Goal: Task Accomplishment & Management: Manage account settings

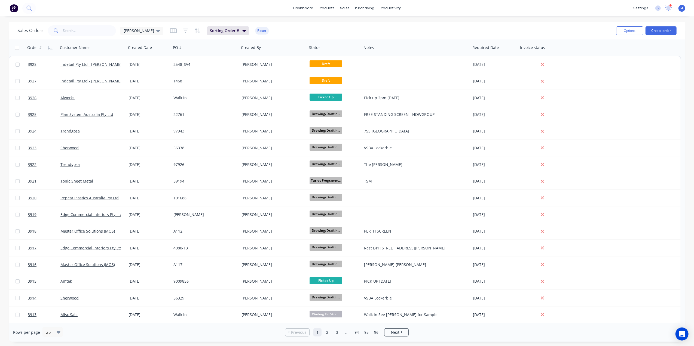
click at [594, 25] on div "Sales Orders Gino Sorting: Order # Reset Options Create order" at bounding box center [347, 31] width 676 height 18
click at [233, 8] on div "dashboard products sales purchasing productivity dashboard products Product Cat…" at bounding box center [347, 8] width 694 height 16
click at [341, 4] on div "sales" at bounding box center [344, 8] width 15 height 8
click at [362, 21] on link "Sales Orders" at bounding box center [373, 25] width 72 height 11
click at [90, 28] on input "text" at bounding box center [89, 30] width 53 height 11
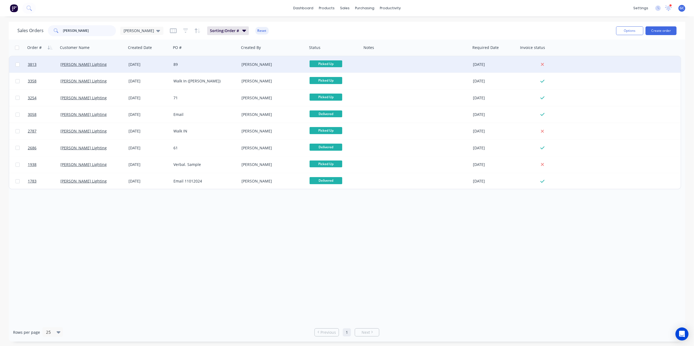
type input "kelvin"
click at [223, 67] on div "89" at bounding box center [203, 64] width 60 height 5
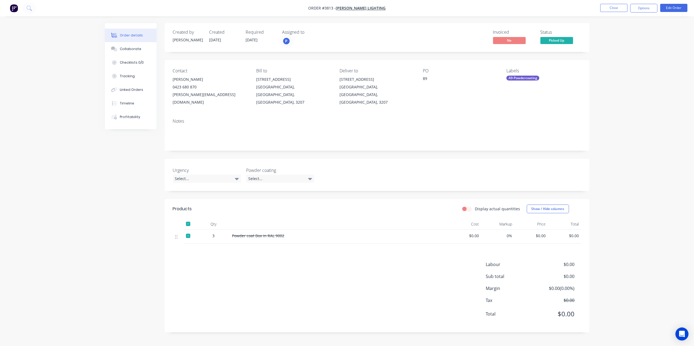
click at [186, 218] on div at bounding box center [188, 223] width 11 height 11
click at [637, 5] on button "Options" at bounding box center [643, 8] width 27 height 9
click at [617, 123] on div "Duplicate" at bounding box center [627, 123] width 50 height 8
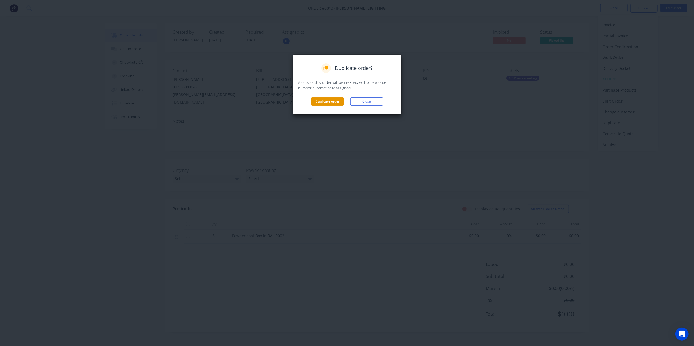
click at [337, 100] on button "Duplicate order" at bounding box center [327, 101] width 33 height 8
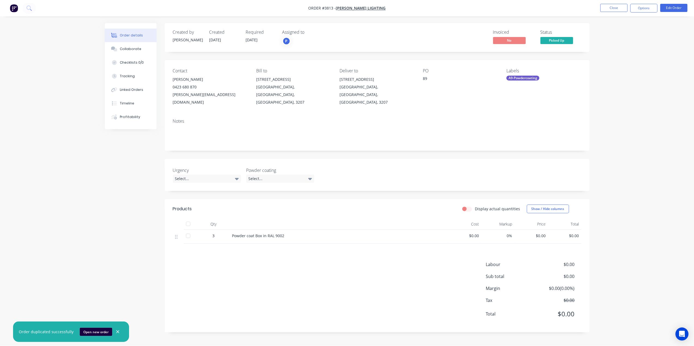
click at [89, 331] on button "Open new order" at bounding box center [96, 332] width 32 height 8
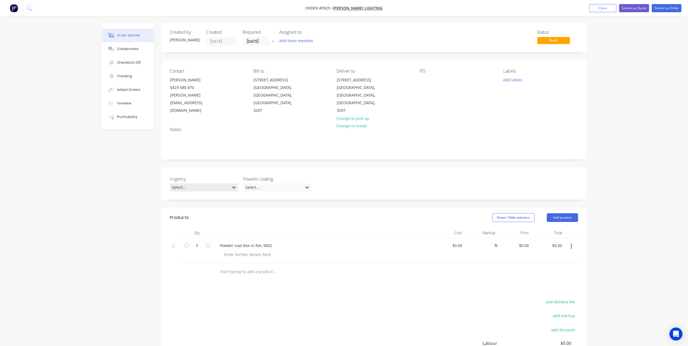
click at [215, 183] on div "Select..." at bounding box center [204, 187] width 68 height 8
click at [203, 202] on div "Urgent this week" at bounding box center [189, 202] width 30 height 7
click at [300, 184] on div "Select..." at bounding box center [277, 187] width 68 height 8
click at [362, 168] on div "Urgency Urgent this week Powder coating Select..." at bounding box center [374, 184] width 424 height 32
click at [186, 243] on icon "button" at bounding box center [186, 245] width 5 height 5
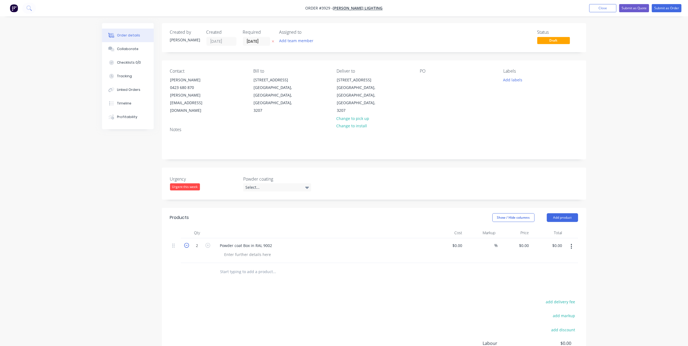
click at [186, 243] on icon "button" at bounding box center [186, 245] width 5 height 5
type input "1"
click at [253, 251] on div at bounding box center [248, 255] width 56 height 8
click at [337, 269] on div at bounding box center [297, 271] width 163 height 11
drag, startPoint x: 239, startPoint y: 246, endPoint x: 214, endPoint y: 244, distance: 25.6
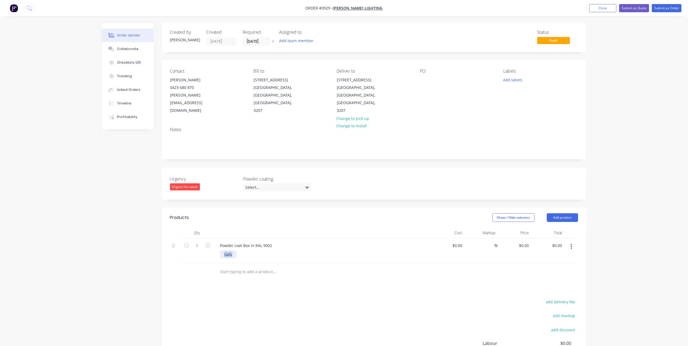
click at [214, 244] on div "Powder coat Box in RAL 9002 Galv" at bounding box center [323, 250] width 218 height 25
click at [233, 251] on div "Galv" at bounding box center [228, 255] width 17 height 8
click at [327, 302] on div "add delivery fee add markup add discount Labour $0.00 Sub total $0.00 Margin $0…" at bounding box center [374, 350] width 408 height 105
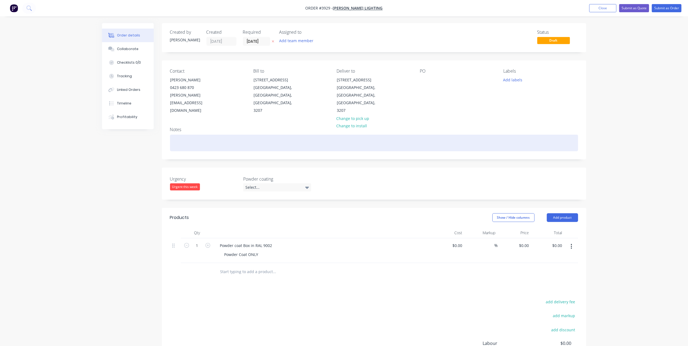
click at [201, 135] on div at bounding box center [374, 143] width 408 height 17
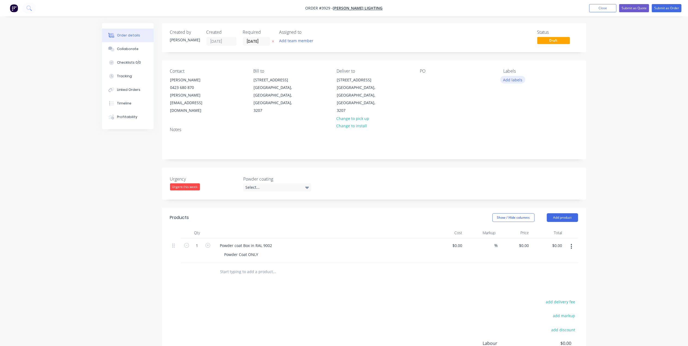
click at [512, 81] on button "Add labels" at bounding box center [512, 79] width 25 height 7
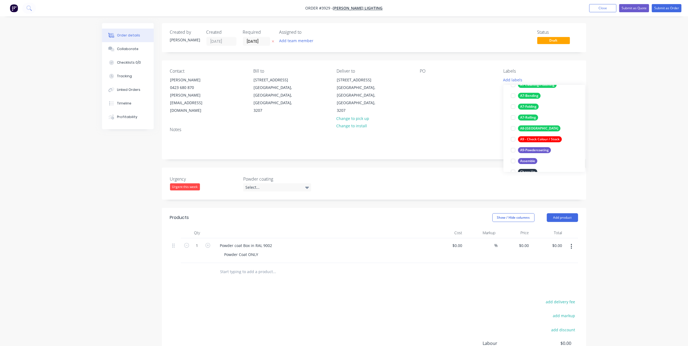
click at [537, 148] on div "A9-Powdercoating" at bounding box center [534, 150] width 33 height 6
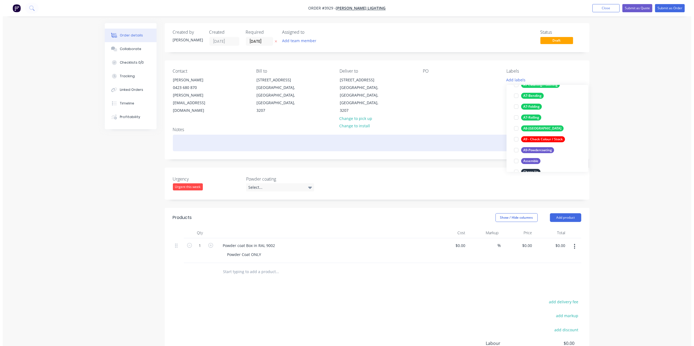
scroll to position [0, 0]
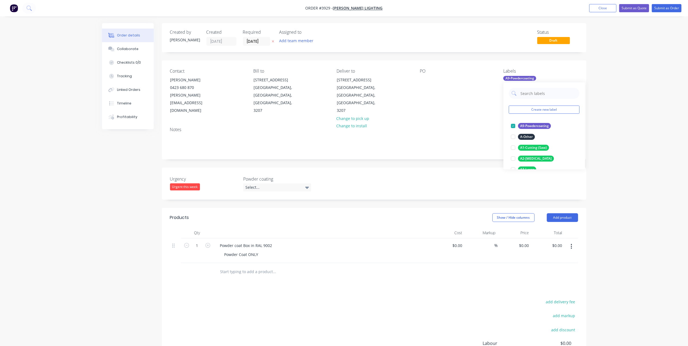
click at [451, 115] on div "Contact James Colwell 0423 680 870 James@kelvinlighting.com Bill to Unit 3, 473…" at bounding box center [374, 91] width 424 height 62
click at [422, 81] on div at bounding box center [424, 80] width 9 height 8
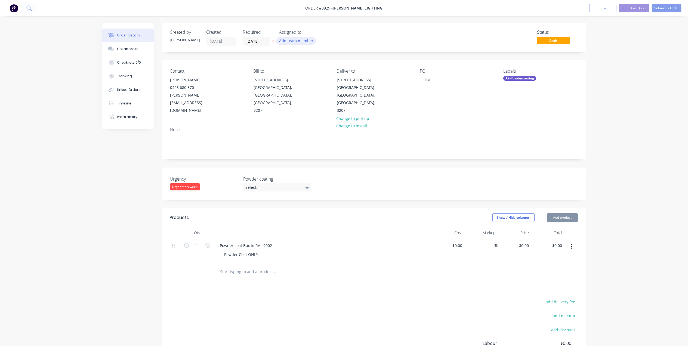
click at [296, 41] on button "Add team member" at bounding box center [296, 40] width 40 height 7
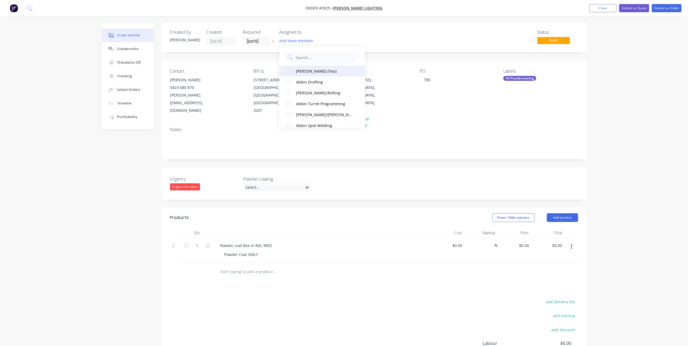
click at [304, 67] on button "Gino C (You)" at bounding box center [322, 71] width 86 height 11
click at [256, 40] on input "[DATE]" at bounding box center [256, 41] width 27 height 8
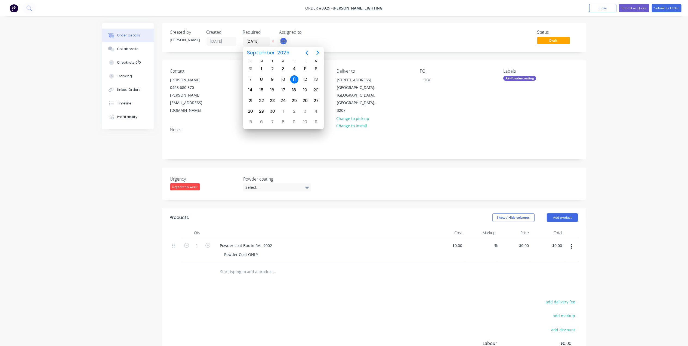
click at [450, 33] on div "Status Draft" at bounding box center [456, 38] width 244 height 16
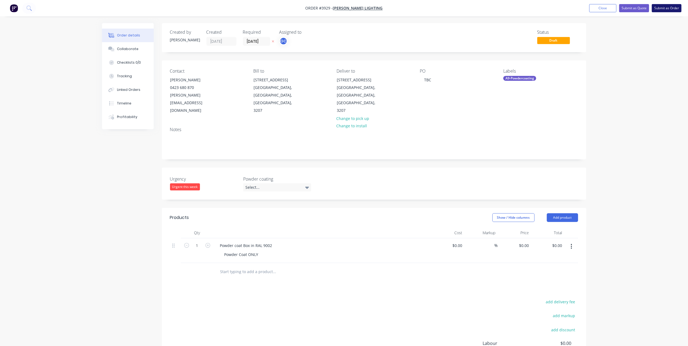
click at [665, 10] on button "Submit as Order" at bounding box center [667, 8] width 30 height 8
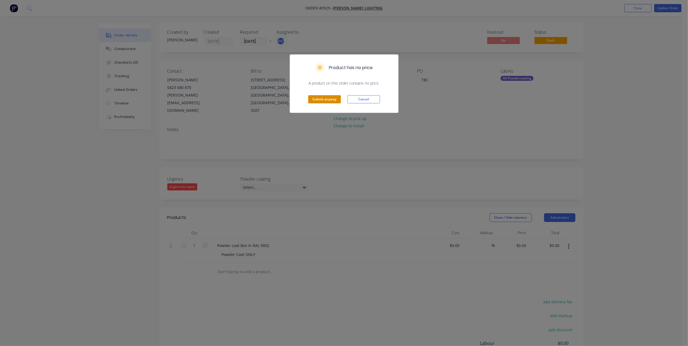
click at [333, 99] on button "Submit anyway" at bounding box center [324, 99] width 33 height 8
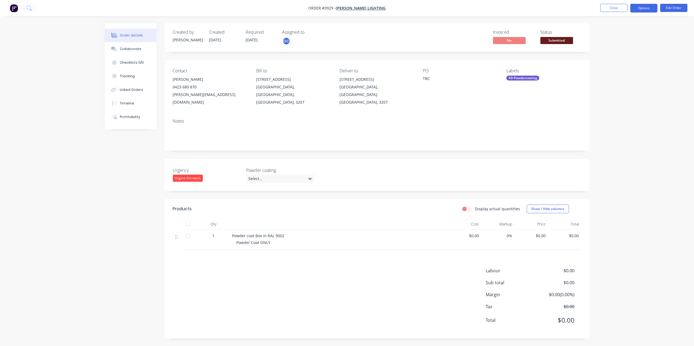
click at [652, 11] on button "Options" at bounding box center [643, 8] width 27 height 9
click at [614, 64] on div "Work Order" at bounding box center [627, 66] width 50 height 8
click at [614, 53] on div "Without pricing" at bounding box center [627, 55] width 50 height 8
click at [452, 9] on nav "Order #3929 - Kelvin Lighting Close Options EMAIL / PRINT Invoice Partial Invoi…" at bounding box center [347, 8] width 694 height 16
click at [612, 6] on button "Close" at bounding box center [613, 8] width 27 height 8
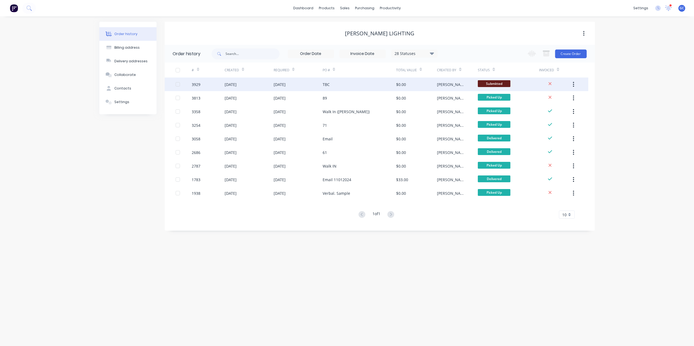
click at [496, 87] on div "Submitted" at bounding box center [494, 84] width 33 height 8
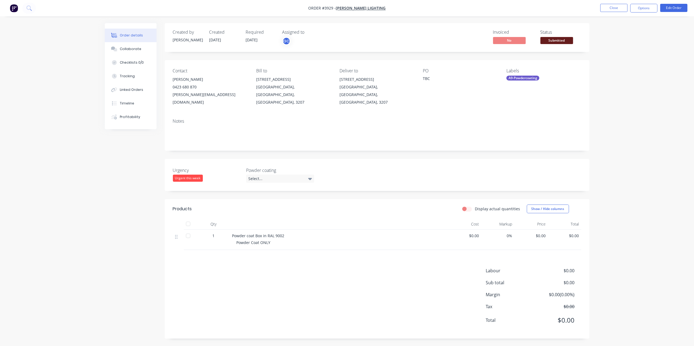
click at [560, 42] on span "Submitted" at bounding box center [556, 40] width 33 height 7
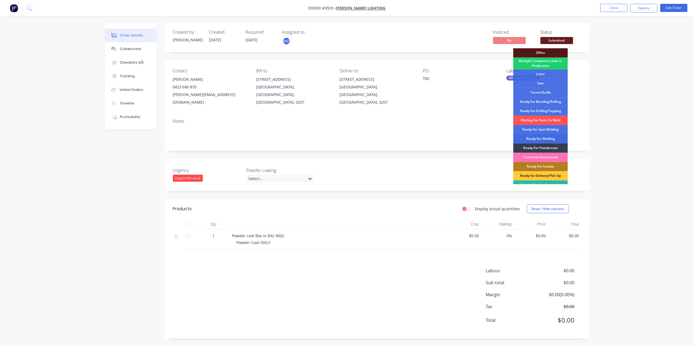
scroll to position [70, 0]
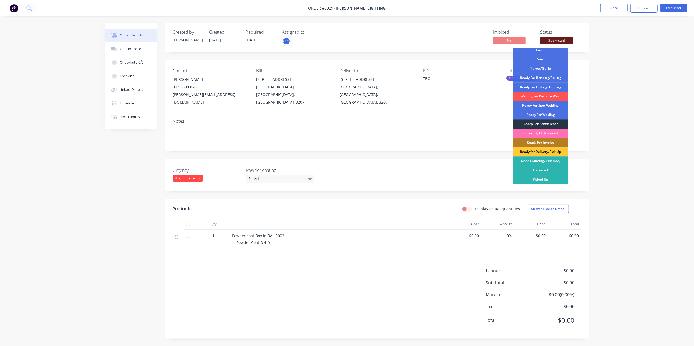
click at [556, 120] on div "Ready For Powdercoat" at bounding box center [540, 123] width 54 height 9
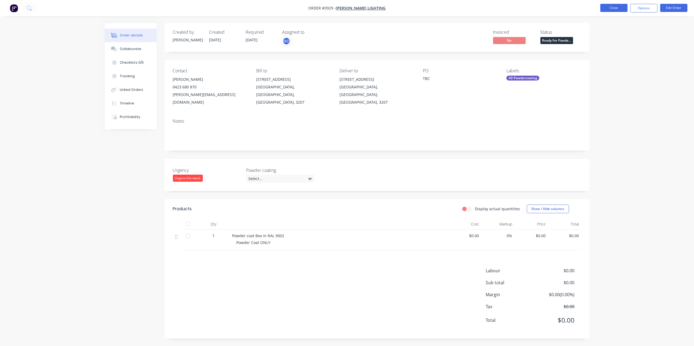
click at [617, 7] on button "Close" at bounding box center [613, 8] width 27 height 8
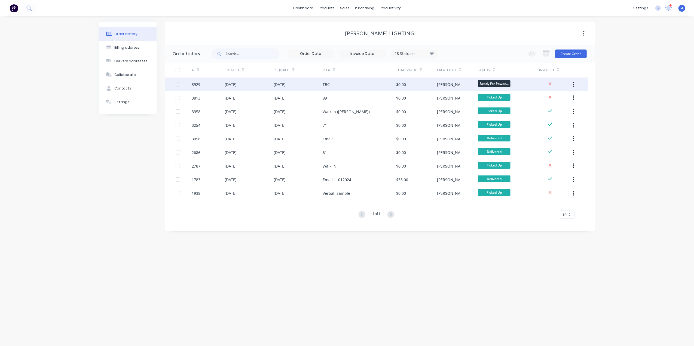
click at [457, 86] on div "[PERSON_NAME]" at bounding box center [457, 85] width 41 height 14
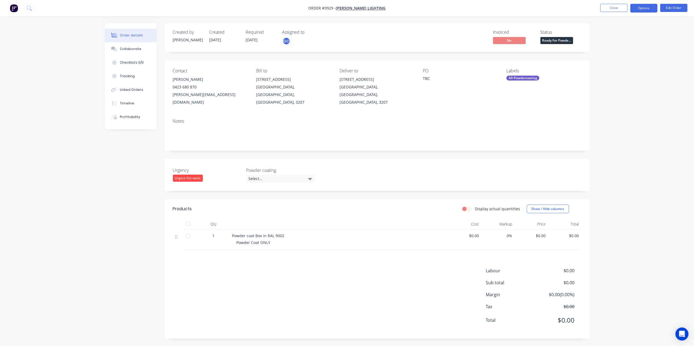
click at [640, 10] on button "Options" at bounding box center [643, 8] width 27 height 9
click at [618, 63] on div "Work Order" at bounding box center [627, 66] width 50 height 8
click at [621, 55] on div "Without pricing" at bounding box center [627, 55] width 50 height 8
click at [614, 8] on button "Close" at bounding box center [613, 8] width 27 height 8
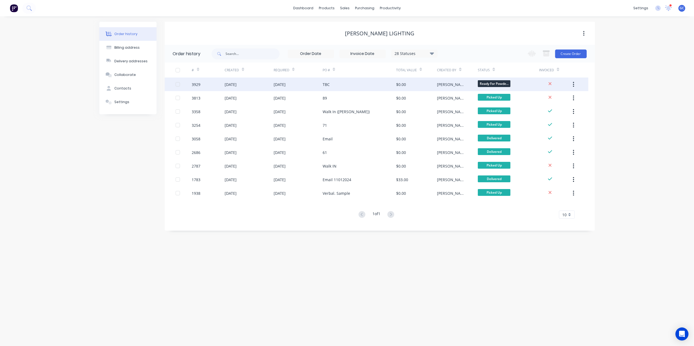
click at [379, 87] on div "TBC" at bounding box center [358, 85] width 73 height 14
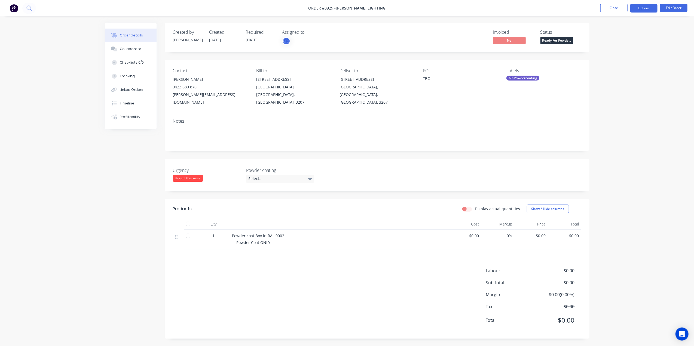
click at [647, 10] on button "Options" at bounding box center [643, 8] width 27 height 9
click at [624, 53] on div "Order Confirmation" at bounding box center [627, 55] width 50 height 8
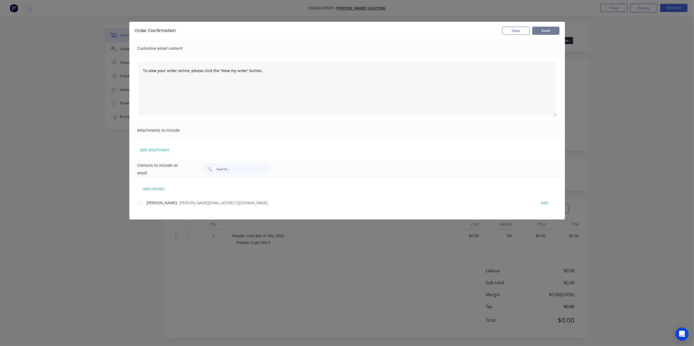
click at [538, 29] on button "Email" at bounding box center [545, 31] width 27 height 8
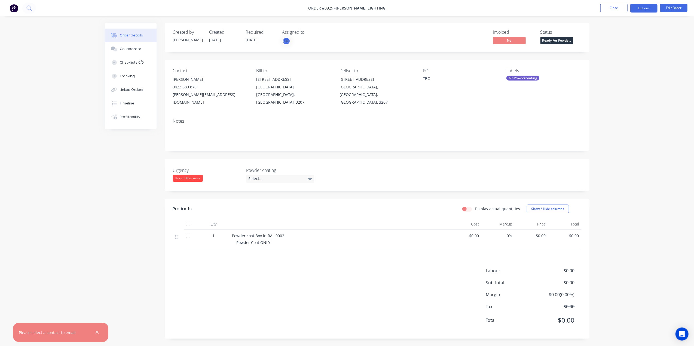
click at [639, 8] on button "Options" at bounding box center [643, 8] width 27 height 9
click at [625, 36] on div "Invoice" at bounding box center [627, 33] width 50 height 8
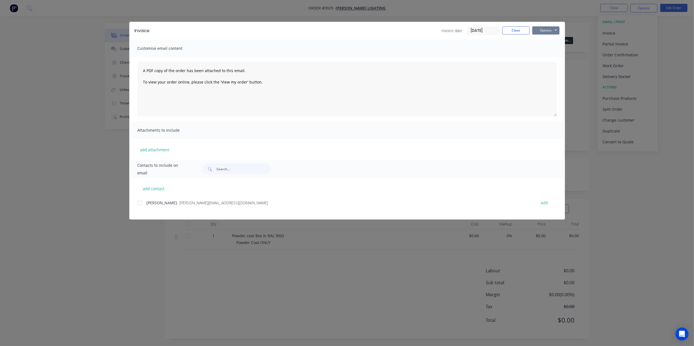
click at [550, 32] on button "Options" at bounding box center [545, 30] width 27 height 8
click at [553, 39] on button "Preview" at bounding box center [549, 40] width 35 height 9
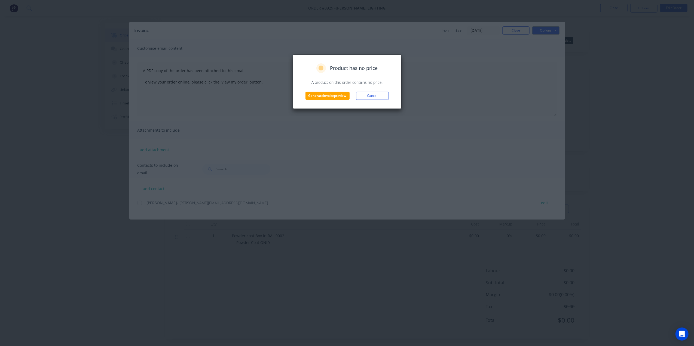
click at [335, 91] on div "Product has no price A product on this order contains no price. Generate invoic…" at bounding box center [346, 81] width 97 height 36
click at [333, 95] on button "Generate invoice preview" at bounding box center [327, 96] width 44 height 8
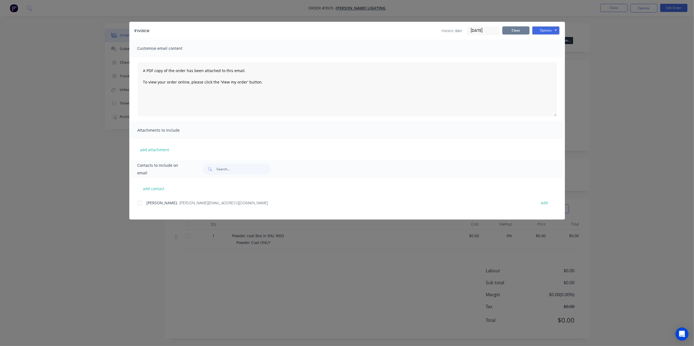
click at [507, 33] on button "Close" at bounding box center [515, 30] width 27 height 8
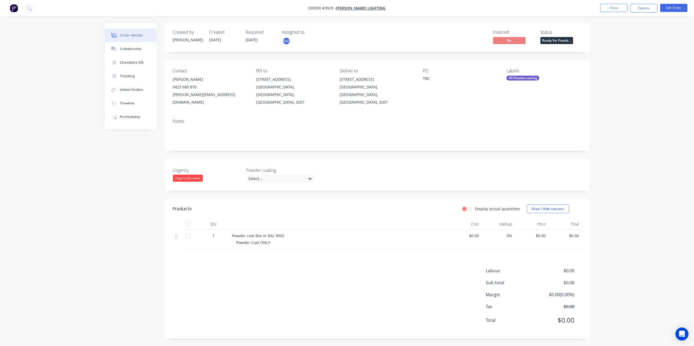
click at [561, 315] on span "$0.00" at bounding box center [554, 320] width 40 height 10
drag, startPoint x: 563, startPoint y: 312, endPoint x: 592, endPoint y: 318, distance: 29.0
click at [592, 318] on div "Order details Collaborate Checklists 0/0 Tracking Linked Orders Timeline Profit…" at bounding box center [346, 185] width 495 height 324
click at [672, 9] on button "Edit Order" at bounding box center [673, 8] width 27 height 8
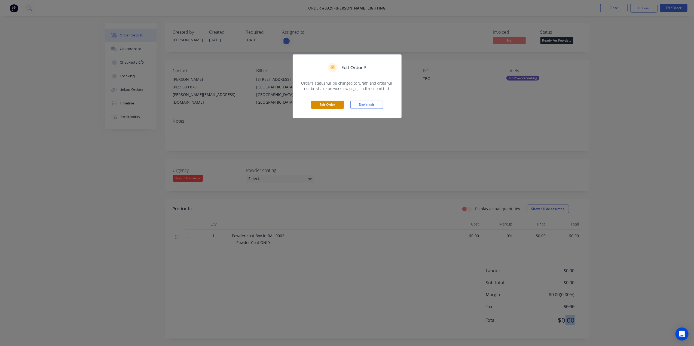
click at [333, 104] on button "Edit Order" at bounding box center [327, 105] width 33 height 8
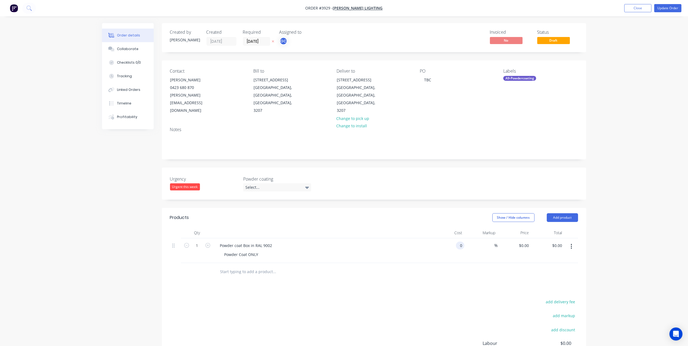
click at [461, 242] on input "0" at bounding box center [461, 246] width 6 height 8
click at [463, 242] on input "0" at bounding box center [461, 246] width 6 height 8
click at [461, 242] on input "0" at bounding box center [461, 246] width 6 height 8
click at [457, 243] on div "$0.00 0" at bounding box center [447, 250] width 33 height 25
drag, startPoint x: 453, startPoint y: 239, endPoint x: 461, endPoint y: 236, distance: 8.3
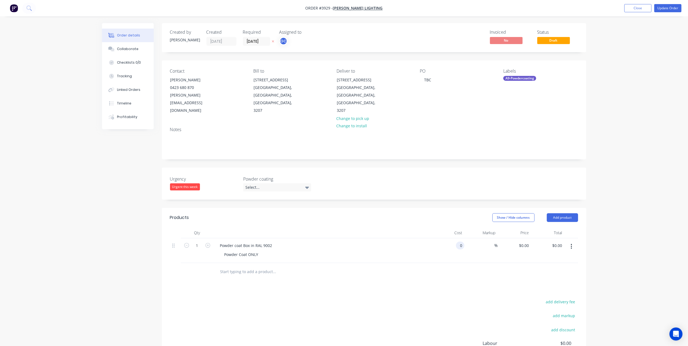
click at [461, 242] on input "0" at bounding box center [461, 246] width 6 height 8
type input "$0.00"
click at [559, 242] on input "200" at bounding box center [559, 246] width 9 height 8
type input "250"
type input "$250.00"
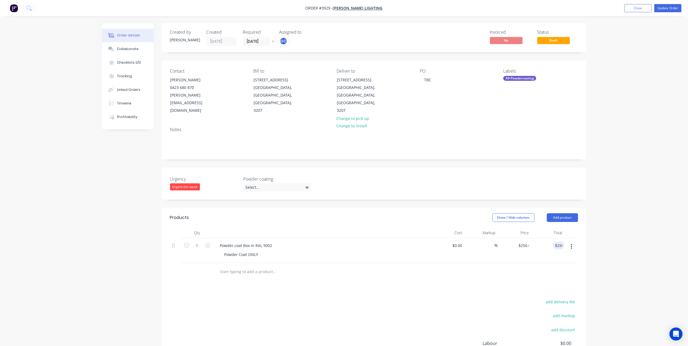
click at [522, 271] on div at bounding box center [374, 272] width 408 height 18
click at [519, 278] on div "Products Show / Hide columns Add product Qty Cost Markup Price Total 1 Powder c…" at bounding box center [374, 310] width 424 height 204
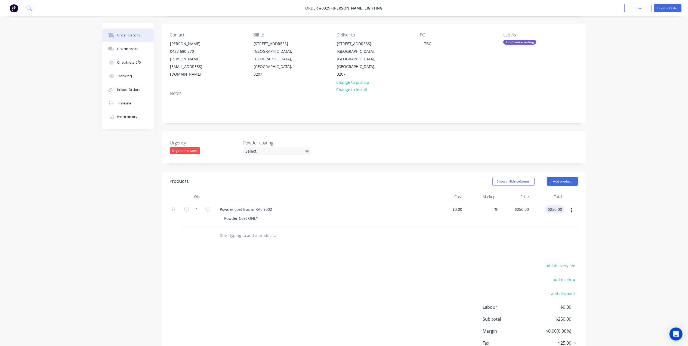
type input "250.00"
click at [552, 205] on input "250.00" at bounding box center [556, 209] width 17 height 8
click at [555, 205] on input "250.00" at bounding box center [557, 209] width 15 height 8
type input "200"
type input "$200.00"
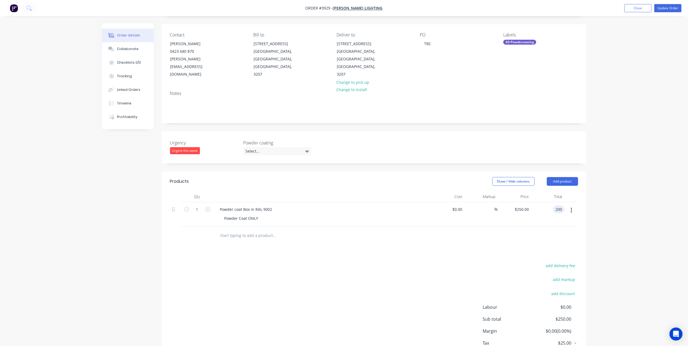
type input "$200.00"
click at [535, 235] on div at bounding box center [374, 236] width 408 height 18
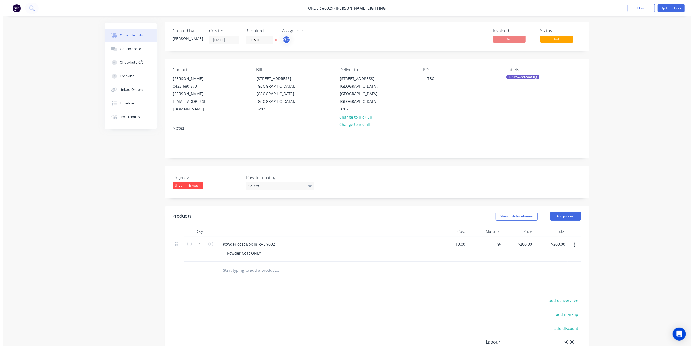
scroll to position [0, 0]
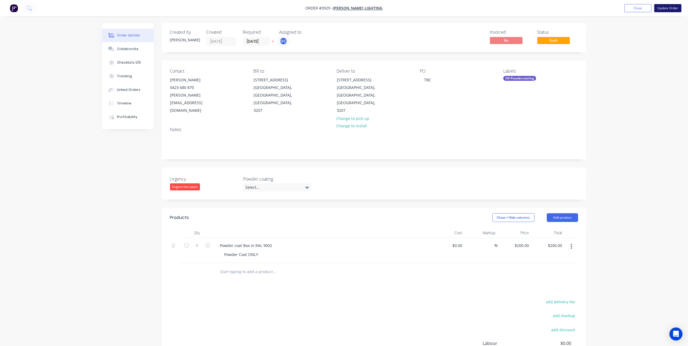
click at [671, 7] on button "Update Order" at bounding box center [667, 8] width 27 height 8
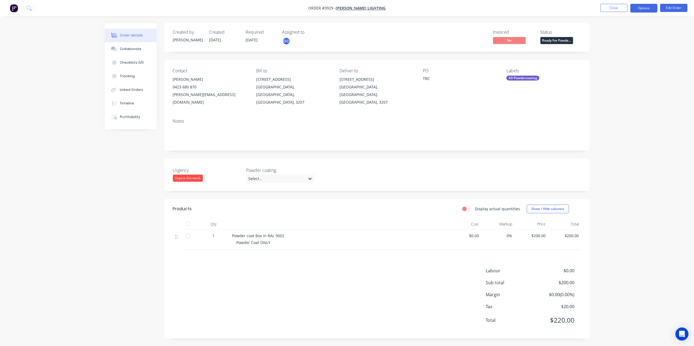
click at [643, 8] on button "Options" at bounding box center [643, 8] width 27 height 9
click at [621, 32] on div "Invoice" at bounding box center [627, 33] width 50 height 8
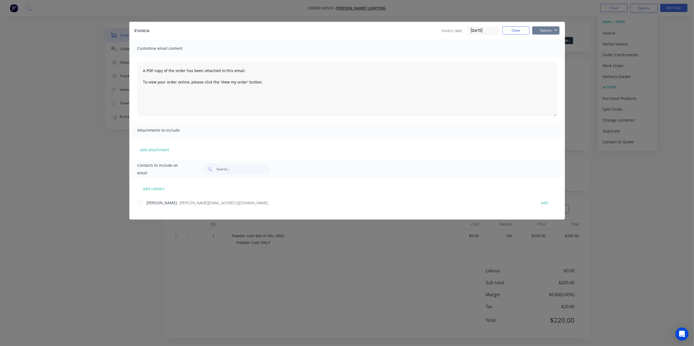
click at [546, 31] on button "Options" at bounding box center [545, 30] width 27 height 8
click at [550, 52] on button "Print" at bounding box center [549, 49] width 35 height 9
drag, startPoint x: 505, startPoint y: 30, endPoint x: 524, endPoint y: 25, distance: 19.8
click at [505, 30] on button "Close" at bounding box center [515, 30] width 27 height 8
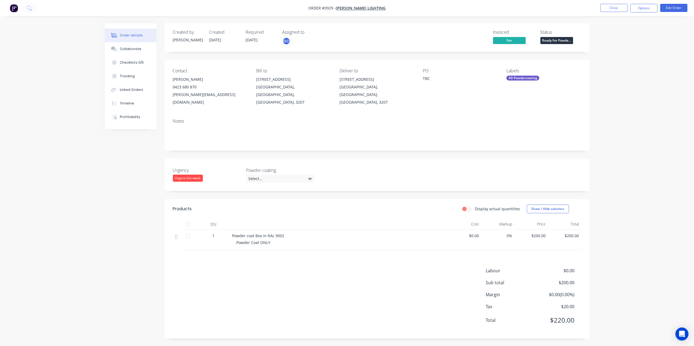
click at [621, 3] on nav "Order #3929 - [PERSON_NAME] Lighting Close Options Edit Order" at bounding box center [347, 8] width 694 height 16
click at [617, 8] on button "Close" at bounding box center [613, 8] width 27 height 8
